Goal: Browse casually: Explore the website without a specific task or goal

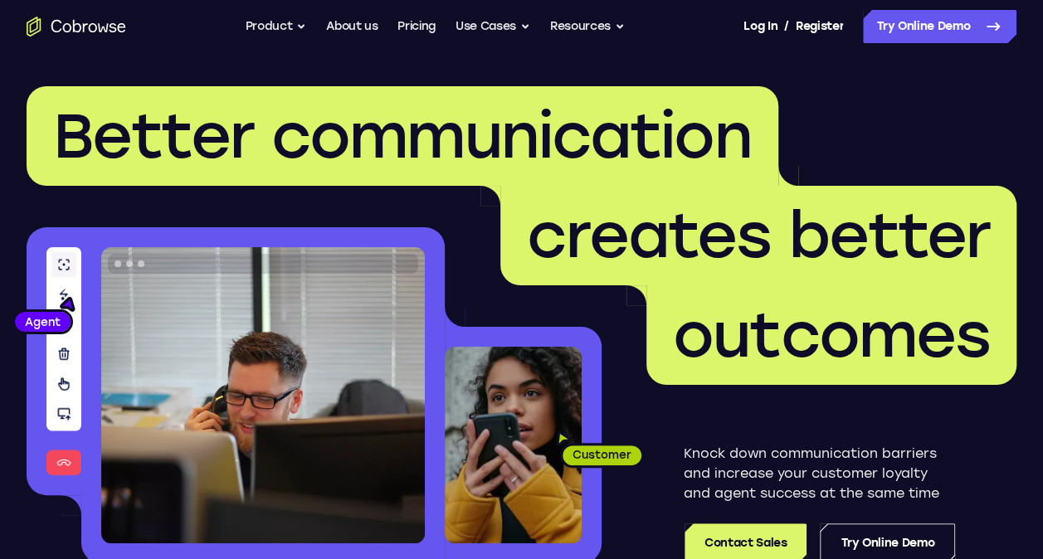
click at [427, 62] on header "Better communication creates better outcomes Customer Agent Agent Knock down co…" at bounding box center [521, 331] width 1043 height 557
click at [428, 62] on header "Better communication creates better outcomes Customer Agent Agent Knock down co…" at bounding box center [521, 331] width 1043 height 557
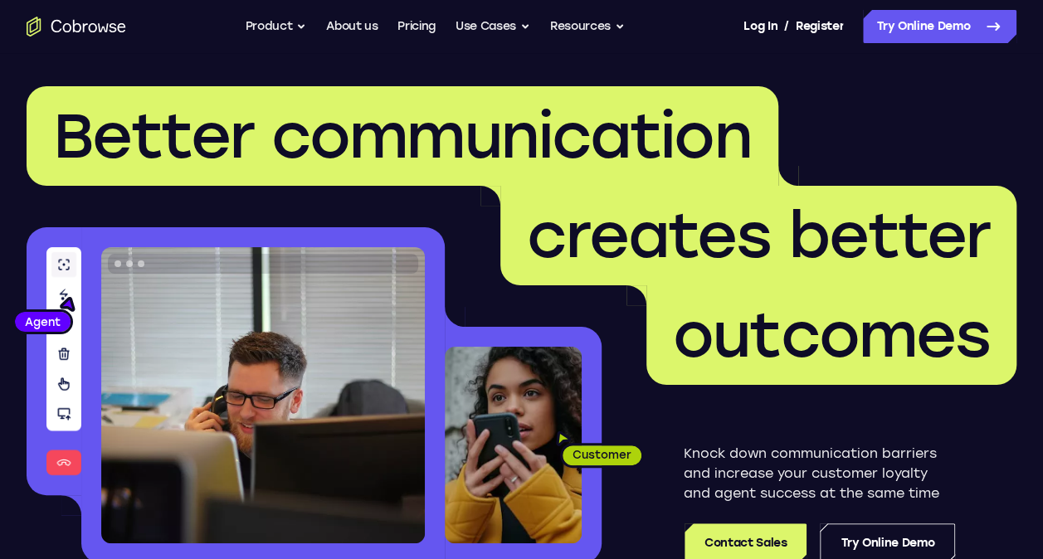
click at [401, 75] on header "Better communication creates better outcomes Customer Agent Agent Knock down co…" at bounding box center [521, 331] width 1043 height 557
click at [395, 71] on header "Better communication creates better outcomes Customer Agent Agent Knock down co…" at bounding box center [521, 331] width 1043 height 557
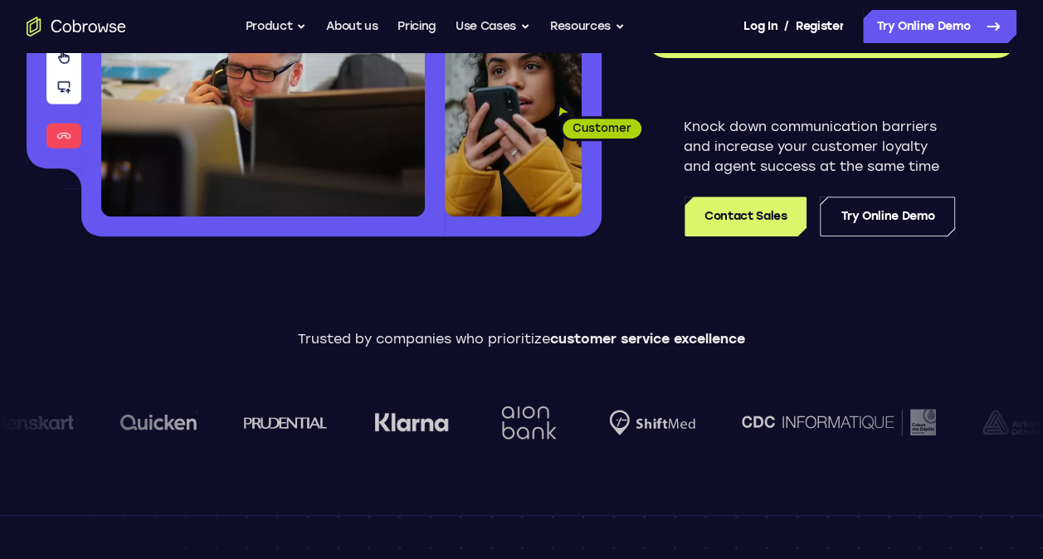
scroll to position [332, 0]
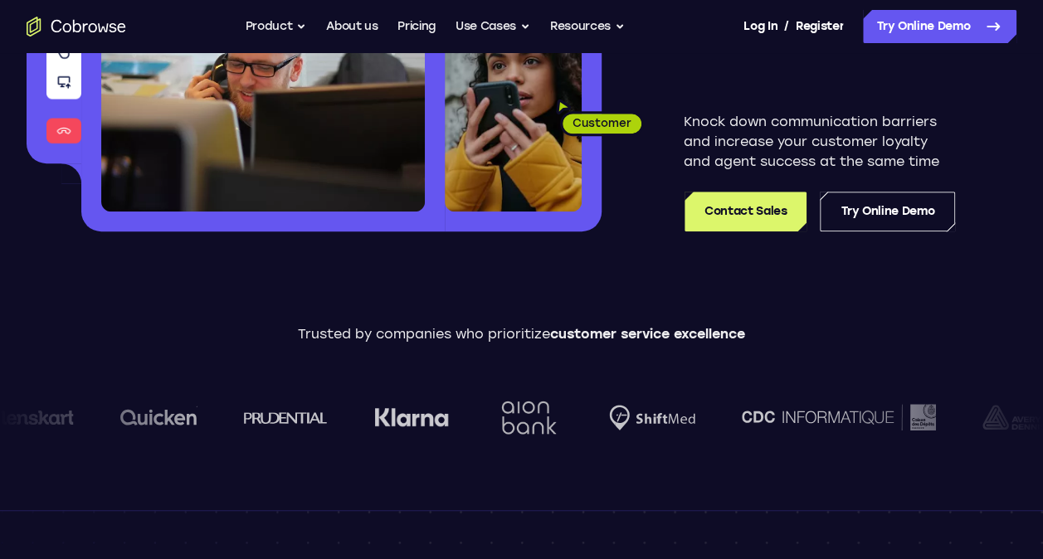
click at [640, 186] on div "Knock down communication barriers and increase your customer loyalty and agent …" at bounding box center [808, 142] width 415 height 178
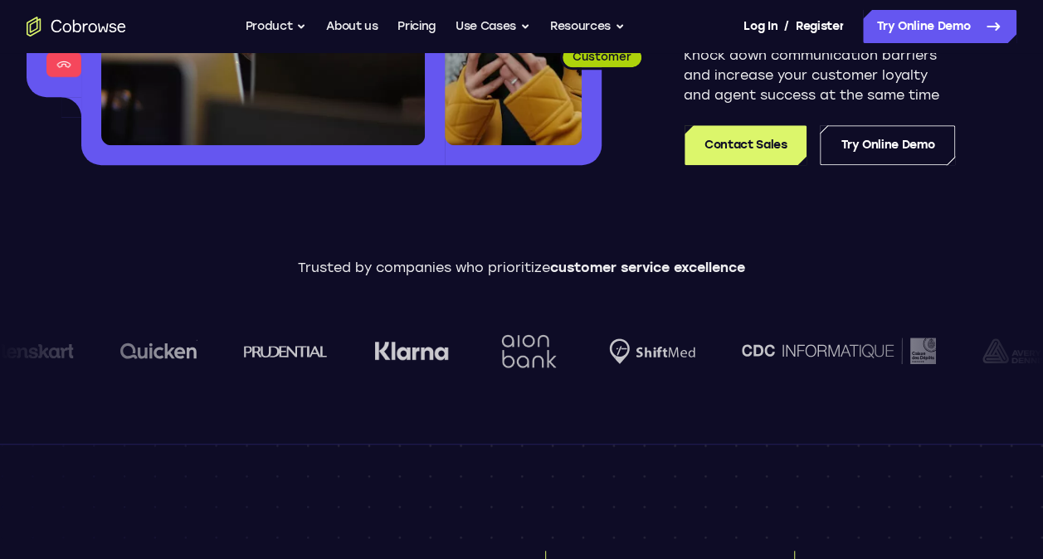
scroll to position [498, 0]
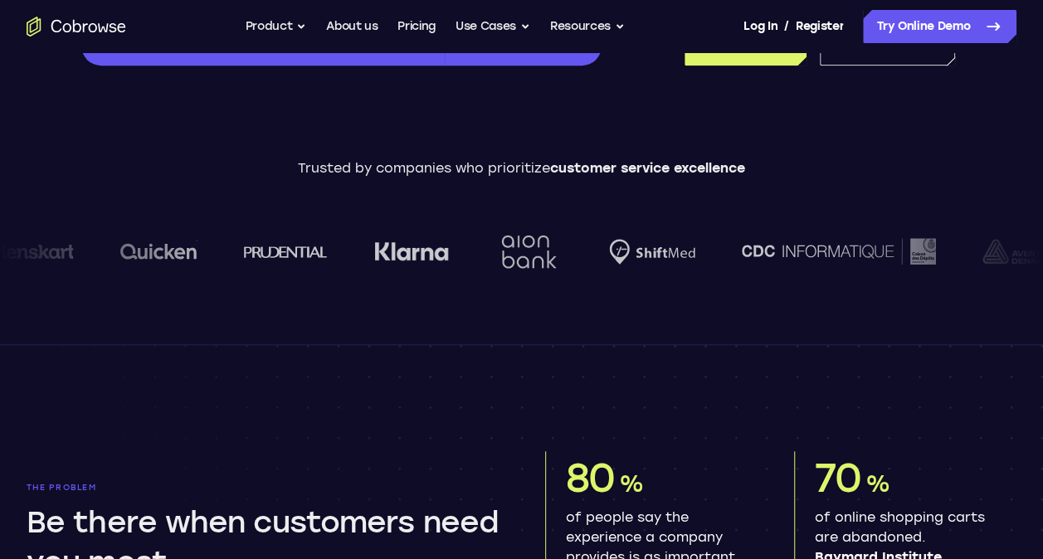
click at [642, 186] on div "Trusted by companies who prioritize customer service excellence" at bounding box center [521, 227] width 1043 height 139
click at [306, 124] on div "Trusted by companies who prioritize customer service excellence" at bounding box center [521, 228] width 1043 height 232
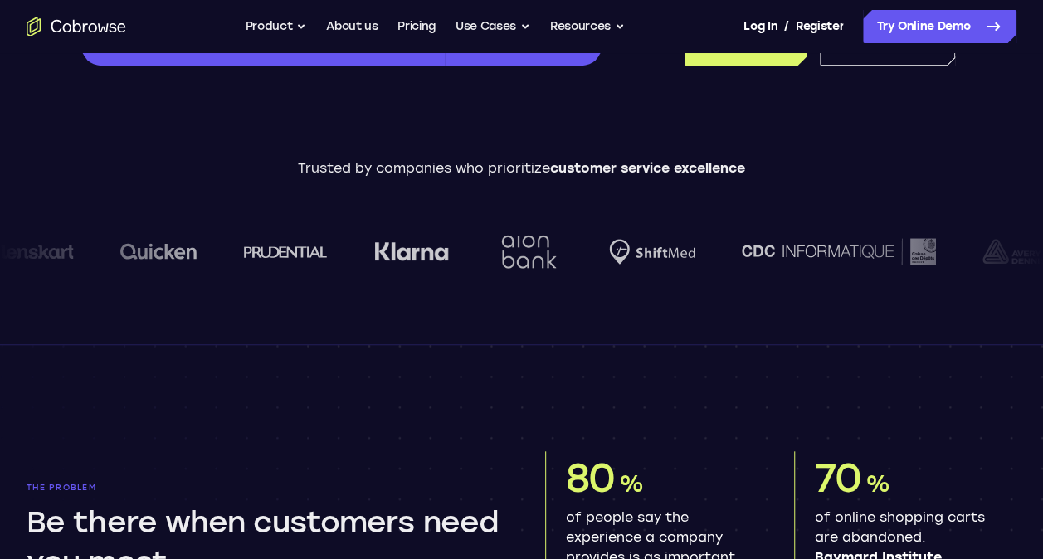
click at [299, 114] on div "Trusted by companies who prioritize customer service excellence" at bounding box center [521, 228] width 1043 height 232
click at [315, 118] on div "Trusted by companies who prioritize customer service excellence" at bounding box center [521, 228] width 1043 height 232
click at [320, 130] on div "Trusted by companies who prioritize customer service excellence" at bounding box center [521, 228] width 1043 height 232
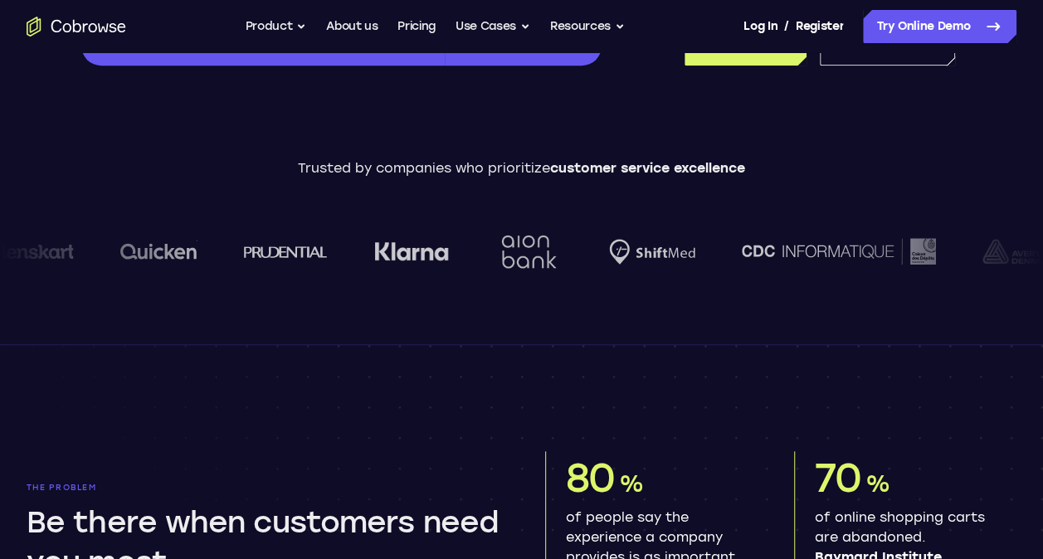
click at [571, 309] on div "Trusted by companies who prioritize customer service excellence" at bounding box center [521, 228] width 1043 height 232
